Goal: Information Seeking & Learning: Learn about a topic

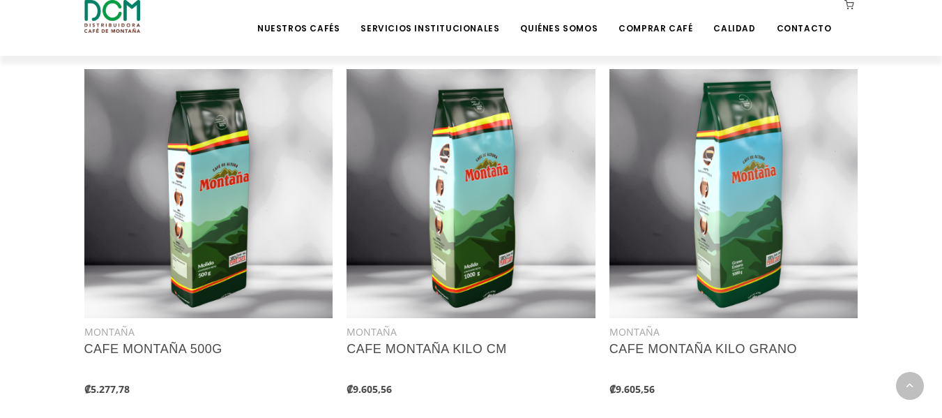
scroll to position [976, 0]
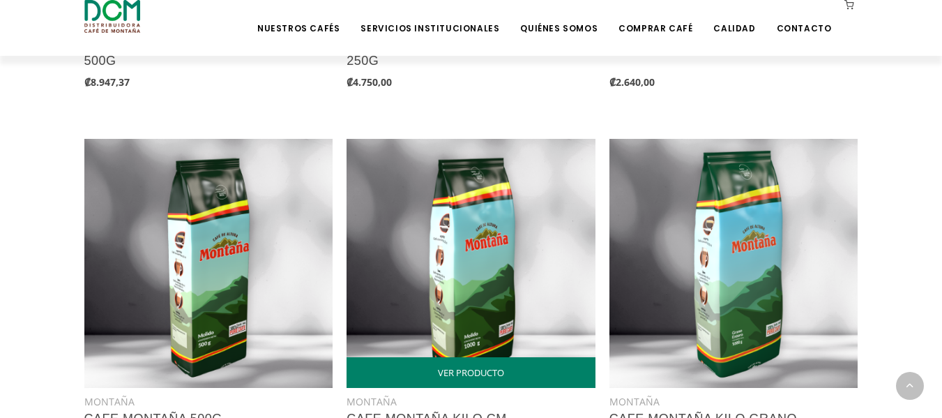
click at [512, 239] on img at bounding box center [470, 263] width 249 height 249
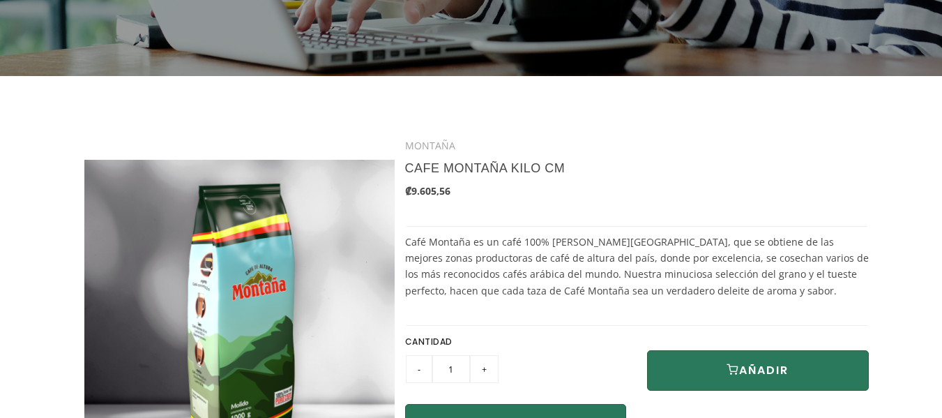
scroll to position [279, 0]
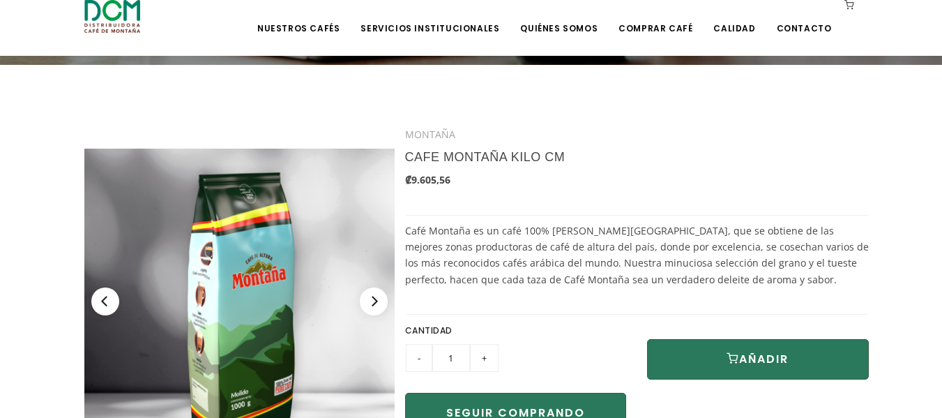
click at [253, 208] on img at bounding box center [239, 303] width 310 height 310
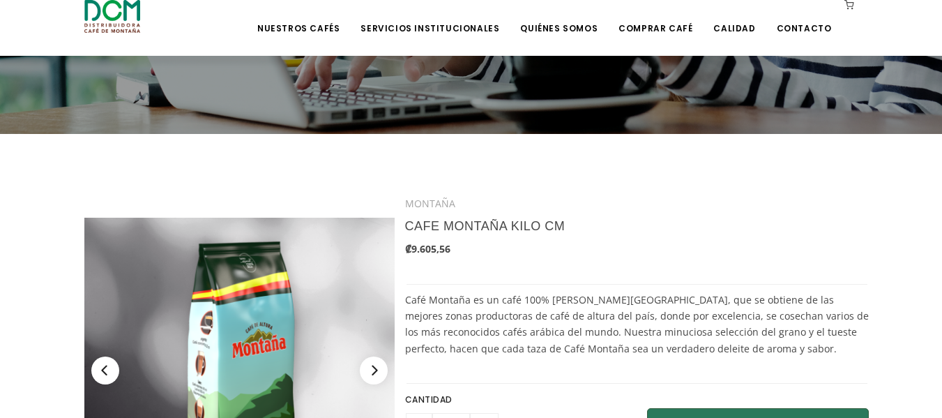
click at [249, 199] on div at bounding box center [239, 359] width 331 height 338
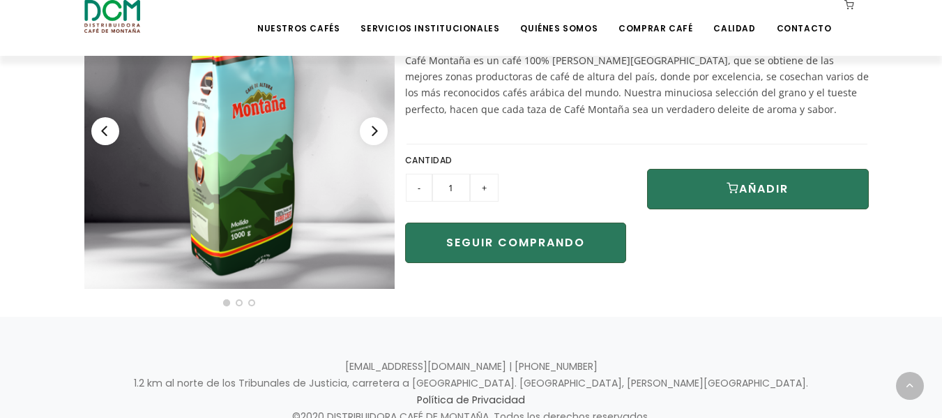
scroll to position [418, 0]
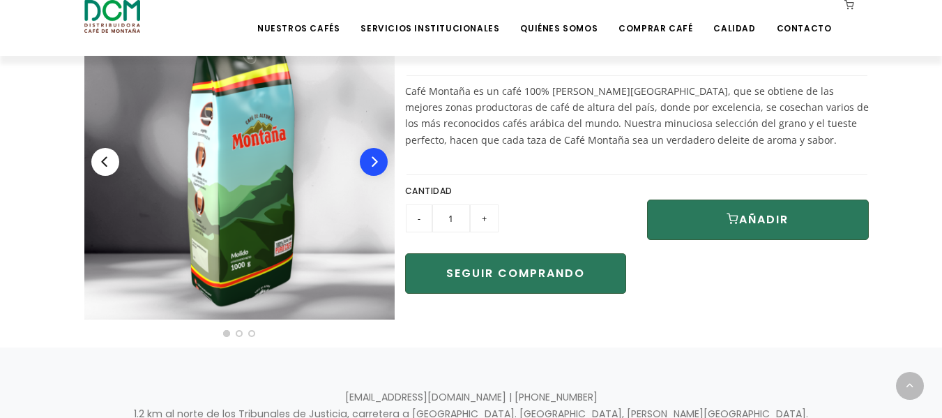
click at [375, 169] on button "Next" at bounding box center [374, 162] width 28 height 28
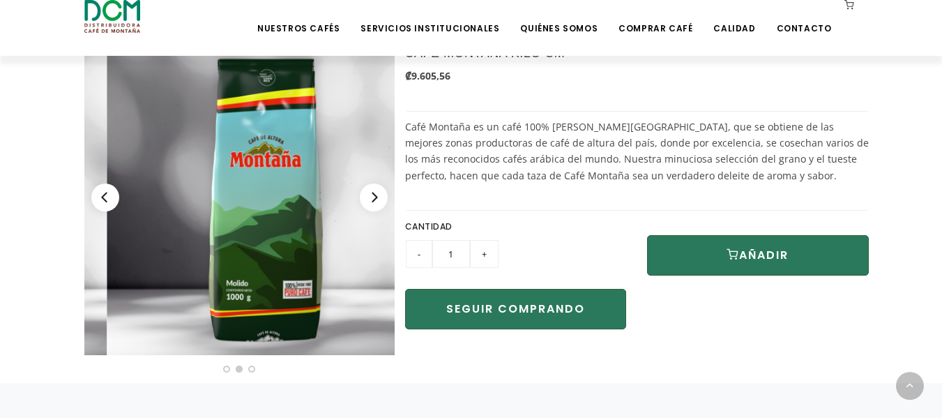
scroll to position [349, 0]
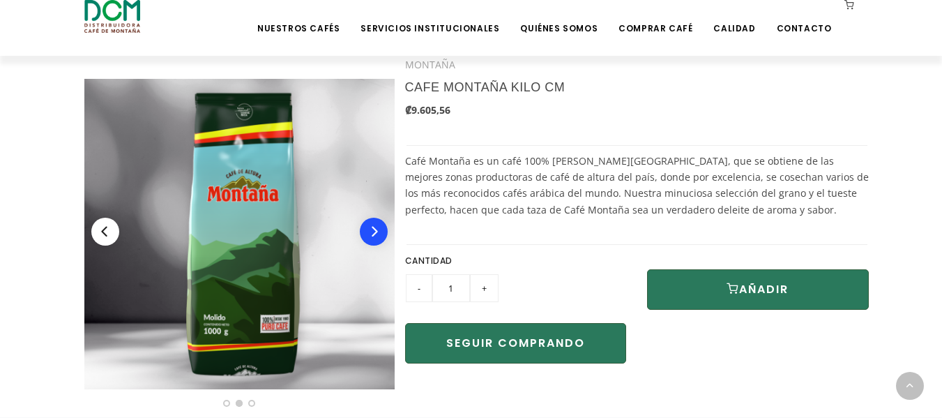
click at [379, 238] on button "Next" at bounding box center [374, 231] width 28 height 28
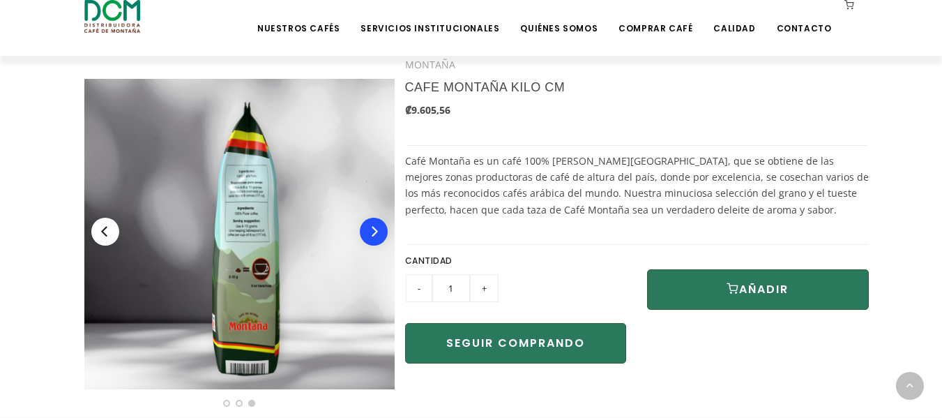
click at [378, 238] on button "Next" at bounding box center [374, 231] width 28 height 28
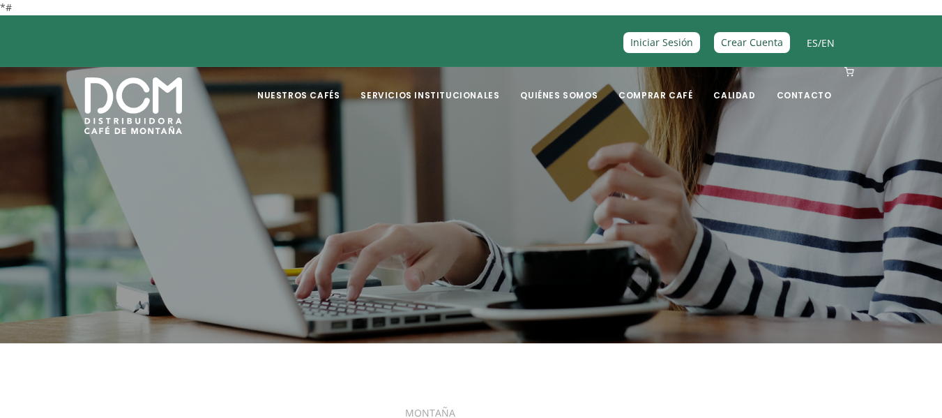
scroll to position [0, 0]
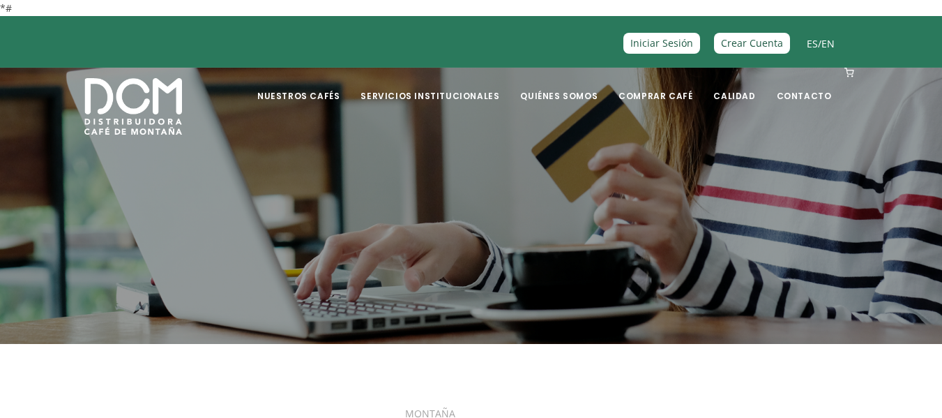
click at [130, 107] on img at bounding box center [133, 106] width 98 height 56
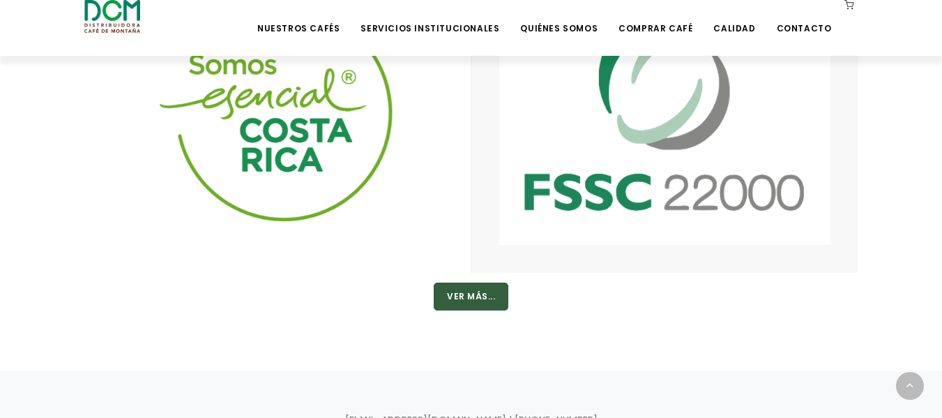
scroll to position [2231, 0]
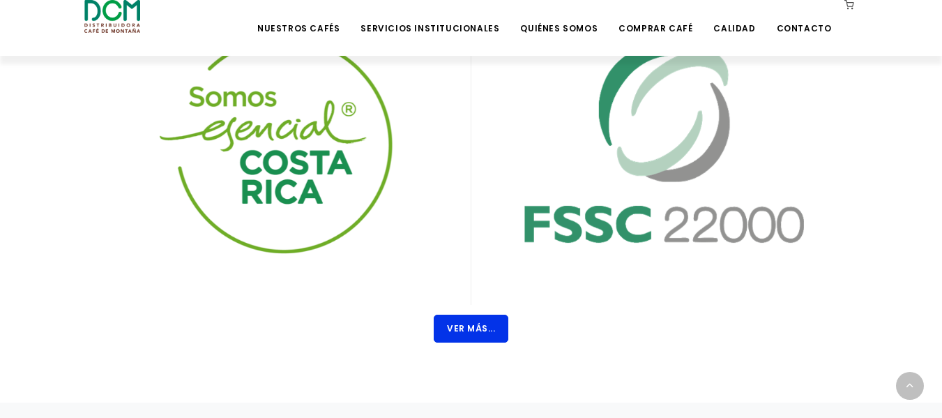
click at [483, 323] on button "Ver Más..." at bounding box center [471, 328] width 75 height 28
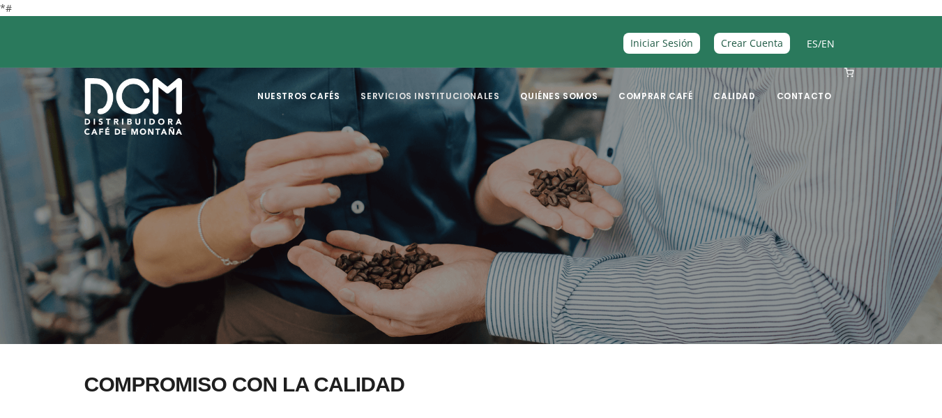
click at [418, 95] on link "Servicios Institucionales" at bounding box center [429, 85] width 155 height 33
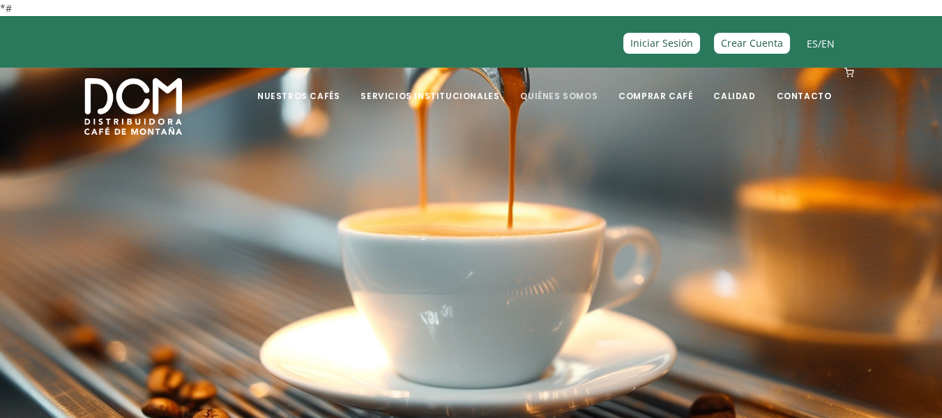
click at [570, 88] on link "Quiénes Somos" at bounding box center [559, 85] width 94 height 33
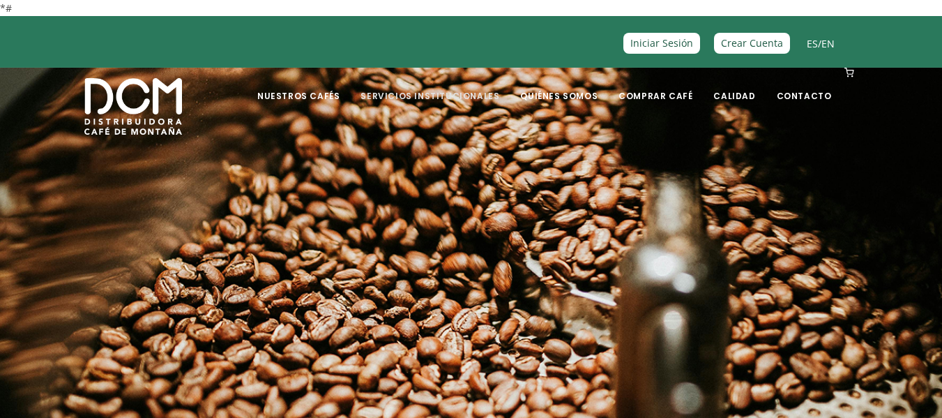
click at [441, 101] on link "Servicios Institucionales" at bounding box center [429, 85] width 155 height 33
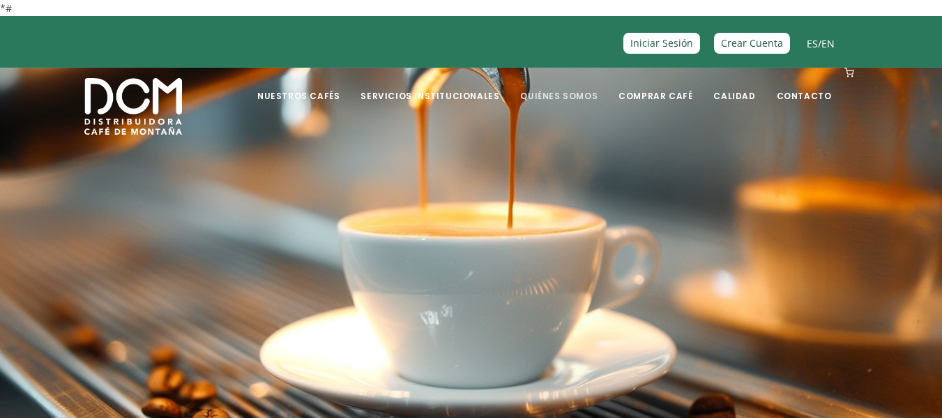
click at [572, 94] on link "Quiénes Somos" at bounding box center [559, 85] width 94 height 33
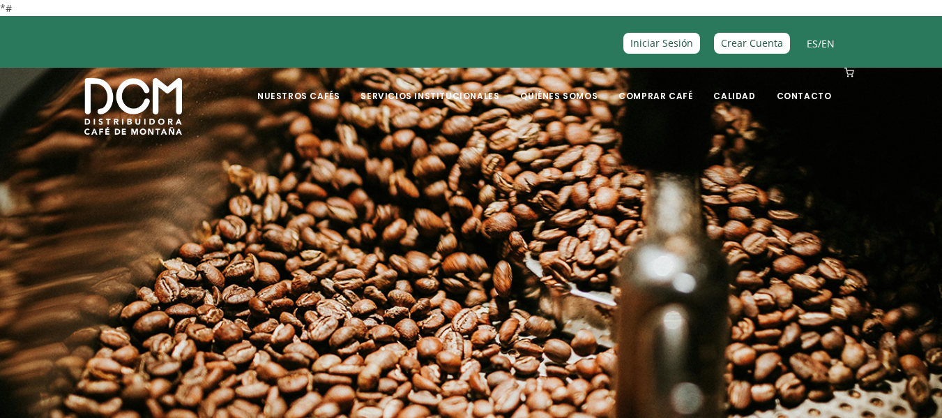
click at [197, 111] on div "Nuestros Cafés Café Segafredo" at bounding box center [471, 96] width 942 height 56
click at [147, 115] on img at bounding box center [133, 106] width 98 height 56
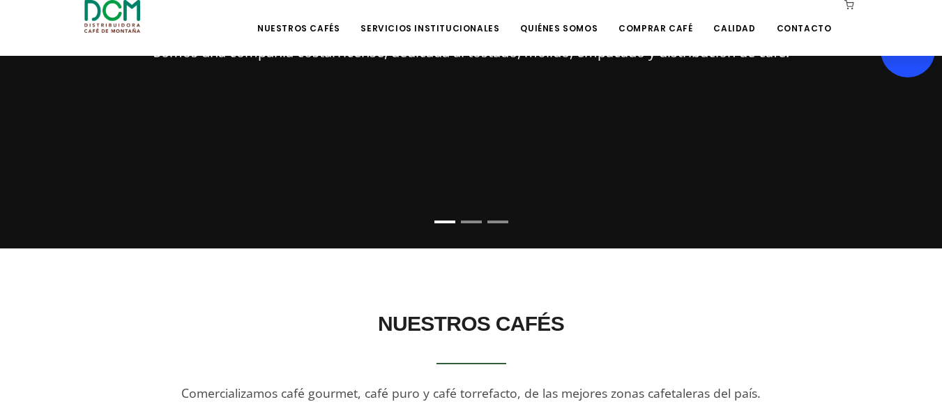
scroll to position [70, 0]
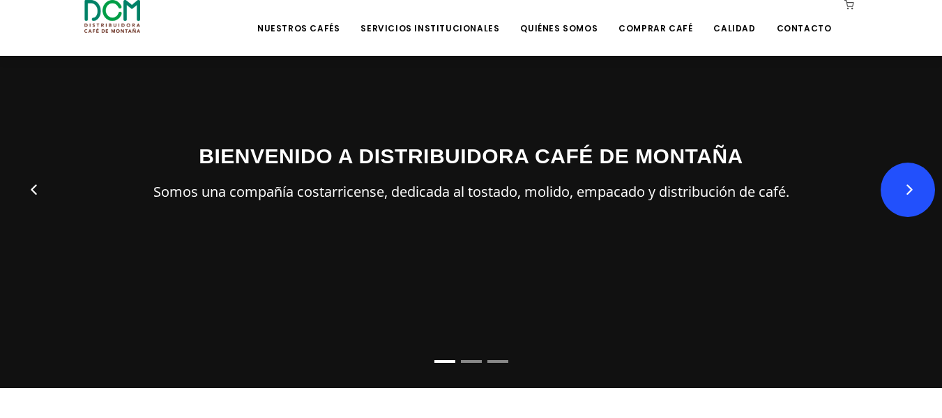
click at [918, 192] on button "Next" at bounding box center [907, 189] width 54 height 54
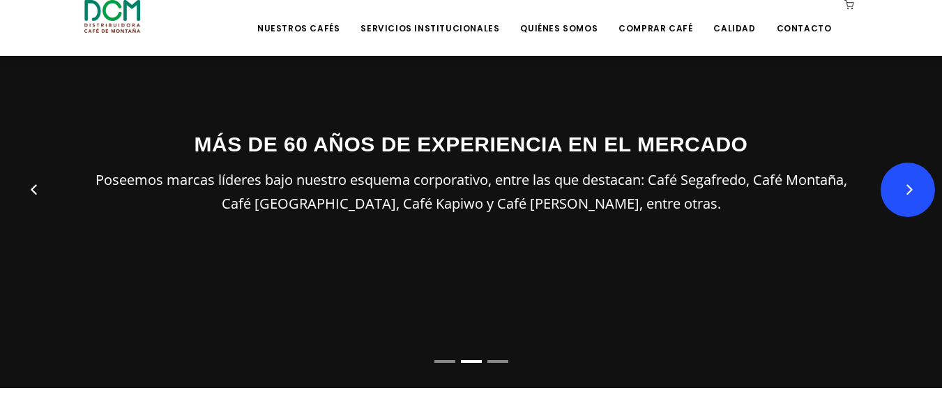
click at [918, 192] on button "Next" at bounding box center [907, 189] width 54 height 54
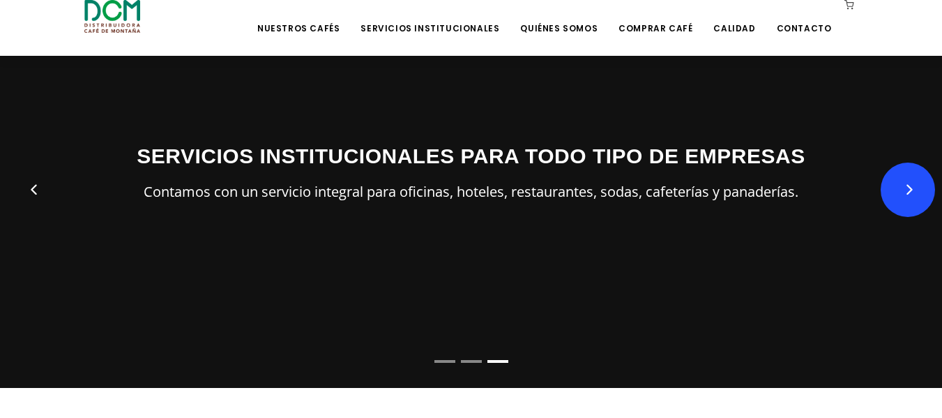
click at [918, 192] on button "Next" at bounding box center [907, 189] width 54 height 54
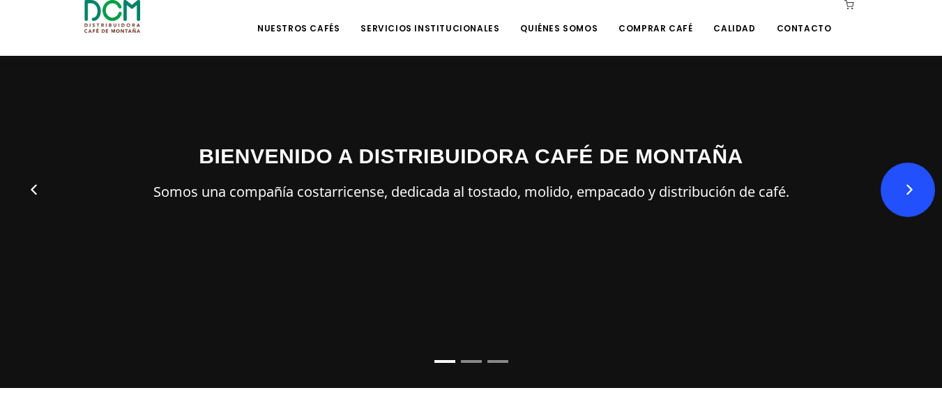
click at [917, 192] on button "Next" at bounding box center [907, 189] width 54 height 54
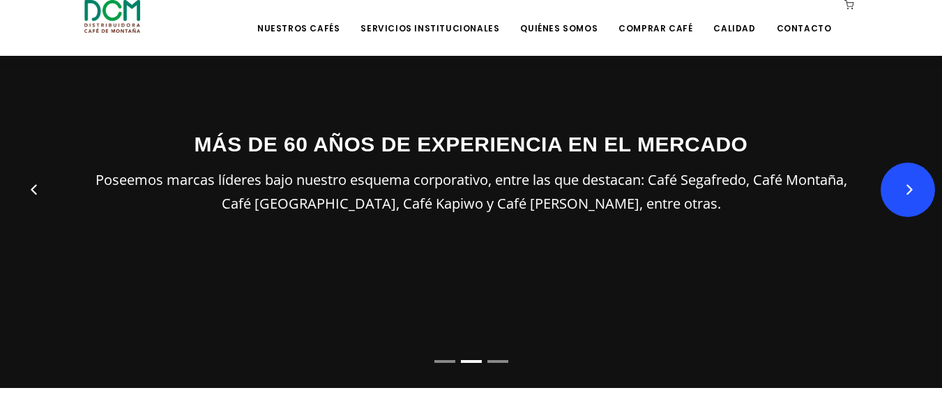
click at [915, 194] on button "Next" at bounding box center [907, 189] width 54 height 54
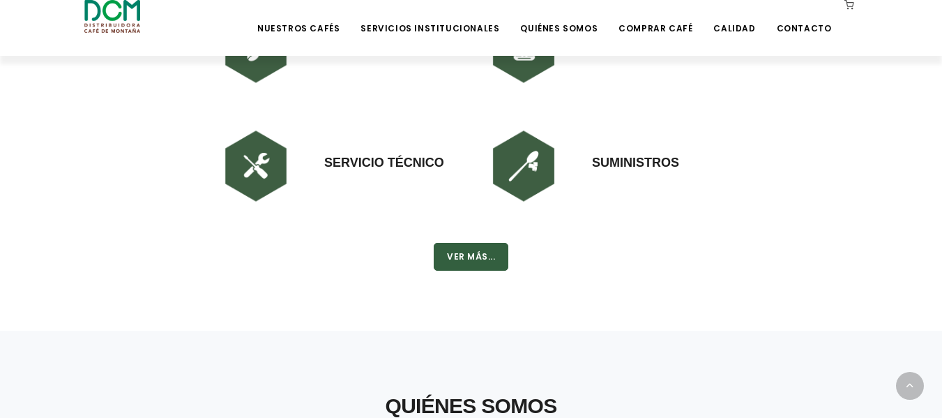
scroll to position [1115, 0]
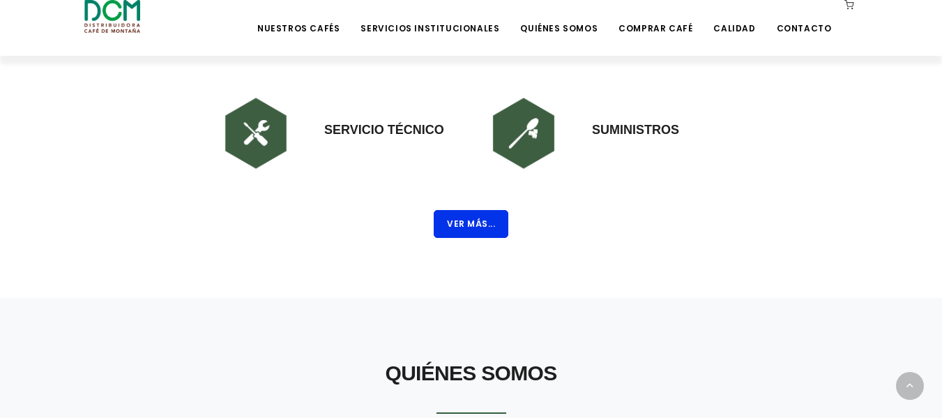
click at [497, 224] on button "Ver Más..." at bounding box center [471, 224] width 75 height 28
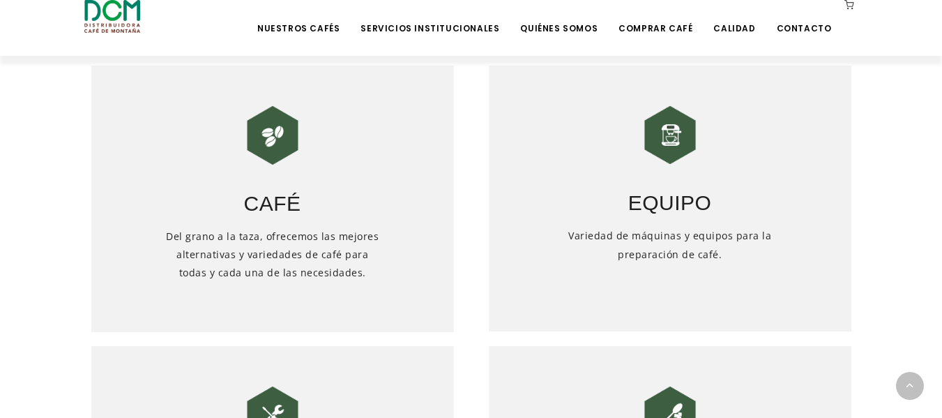
scroll to position [538, 0]
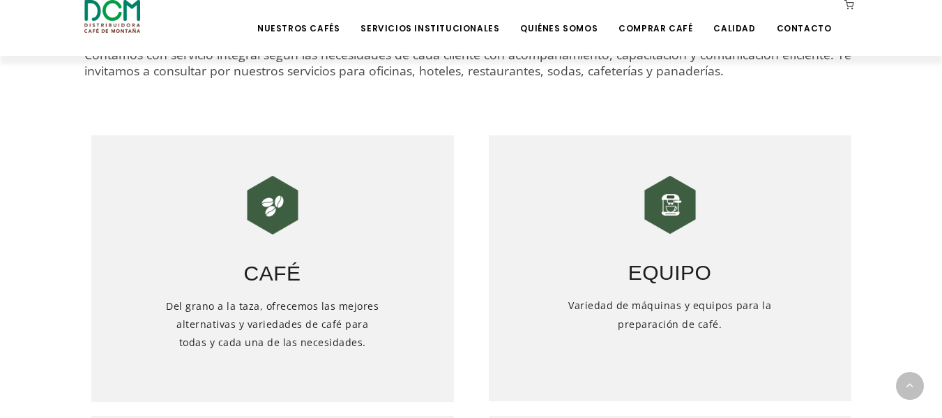
click at [668, 275] on h3 "Equipo" at bounding box center [670, 263] width 362 height 49
click at [657, 217] on img at bounding box center [670, 205] width 70 height 70
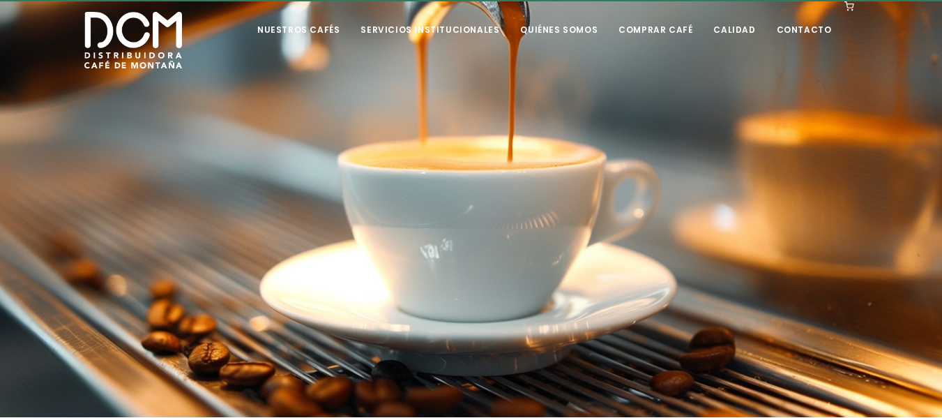
scroll to position [0, 0]
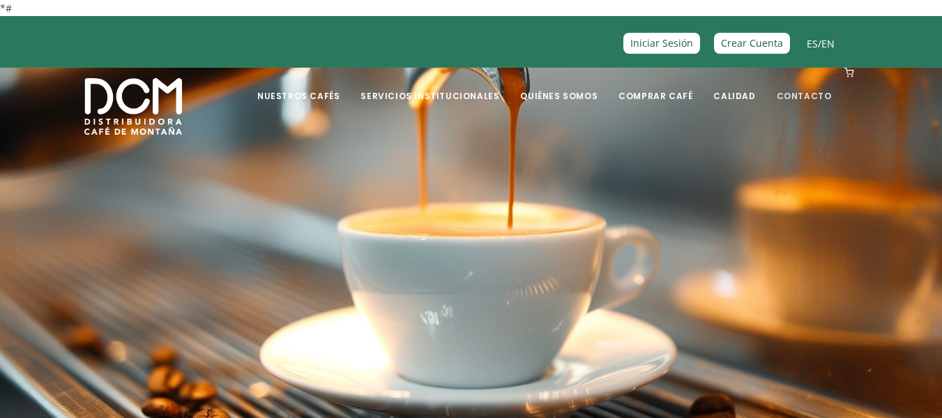
click at [802, 100] on link "Contacto" at bounding box center [804, 85] width 72 height 33
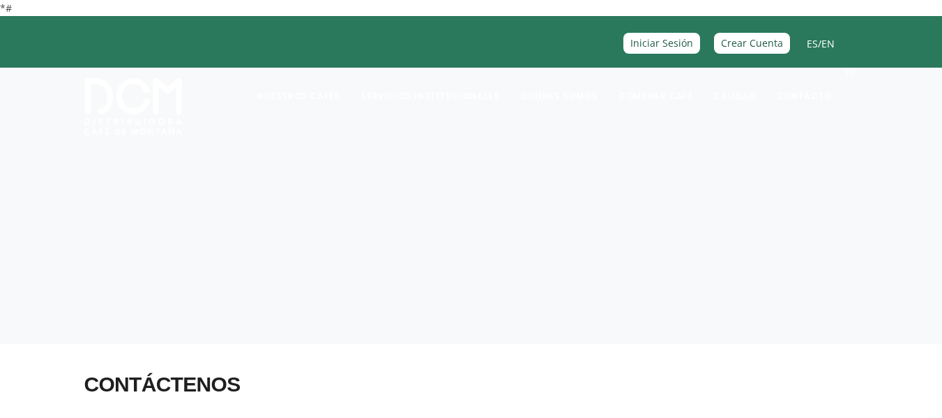
click at [82, 32] on div at bounding box center [240, 41] width 461 height 41
click at [381, 80] on link "Servicios Institucionales" at bounding box center [429, 85] width 155 height 33
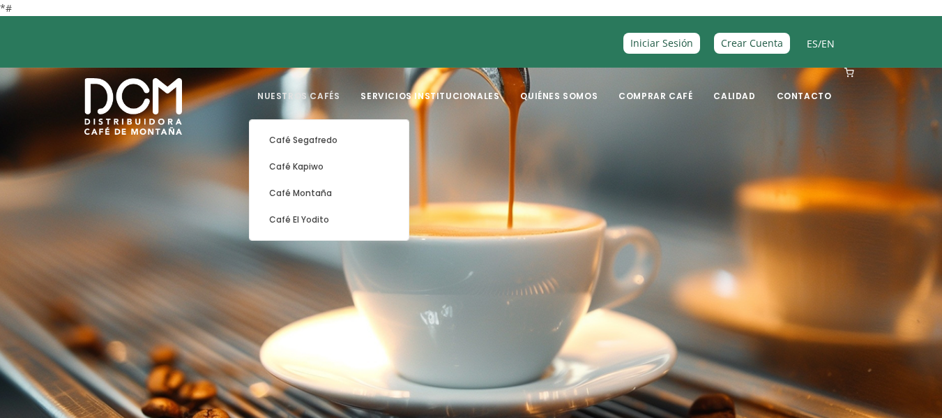
click at [332, 96] on link "Nuestros Cafés" at bounding box center [298, 85] width 99 height 33
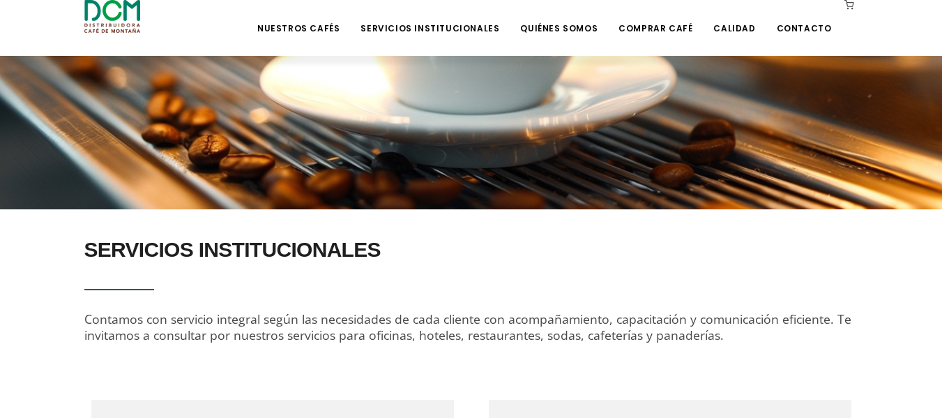
scroll to position [488, 0]
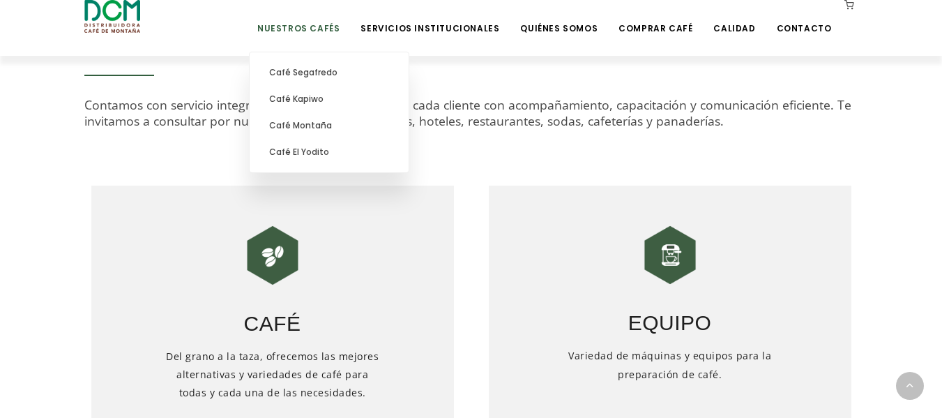
click at [342, 24] on link "Nuestros Cafés" at bounding box center [298, 17] width 99 height 33
click at [338, 29] on link "Nuestros Cafés" at bounding box center [298, 17] width 99 height 33
click at [336, 76] on link "Café Segafredo" at bounding box center [329, 72] width 145 height 26
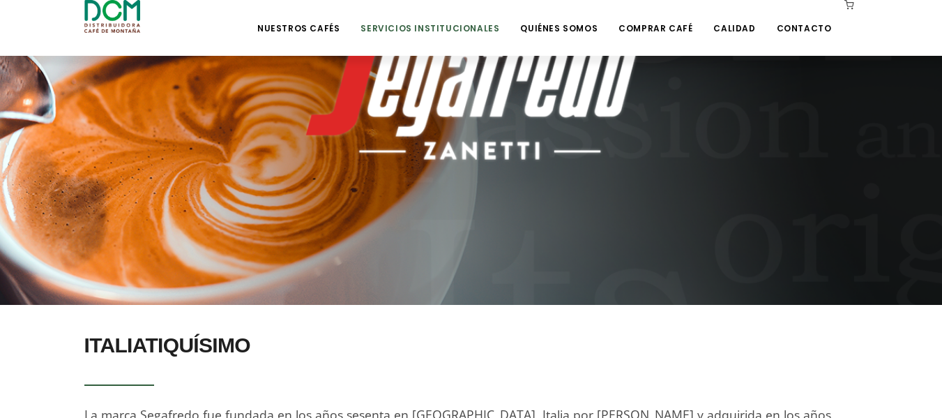
scroll to position [114, 0]
